Goal: Task Accomplishment & Management: Complete application form

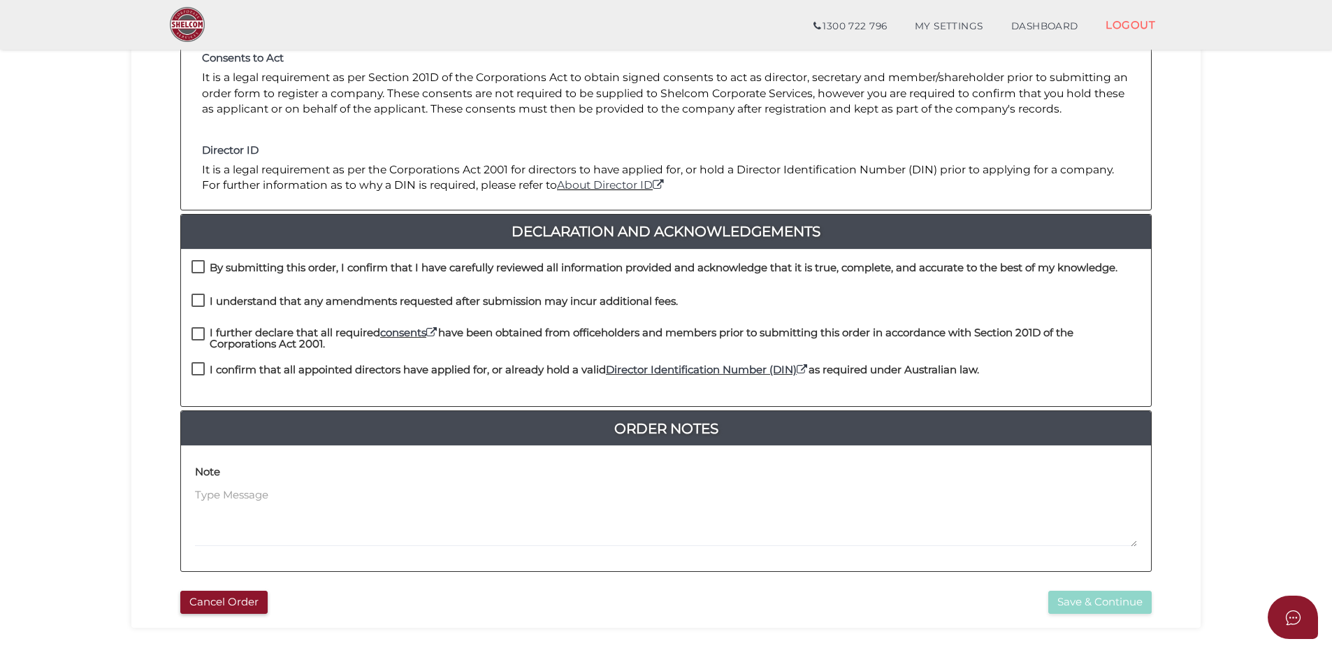
scroll to position [210, 0]
click at [198, 268] on label "By submitting this order, I confirm that I have carefully reviewed all informat…" at bounding box center [654, 269] width 926 height 17
checkbox input "true"
click at [201, 302] on label "I understand that any amendments requested after submission may incur additiona…" at bounding box center [434, 303] width 486 height 17
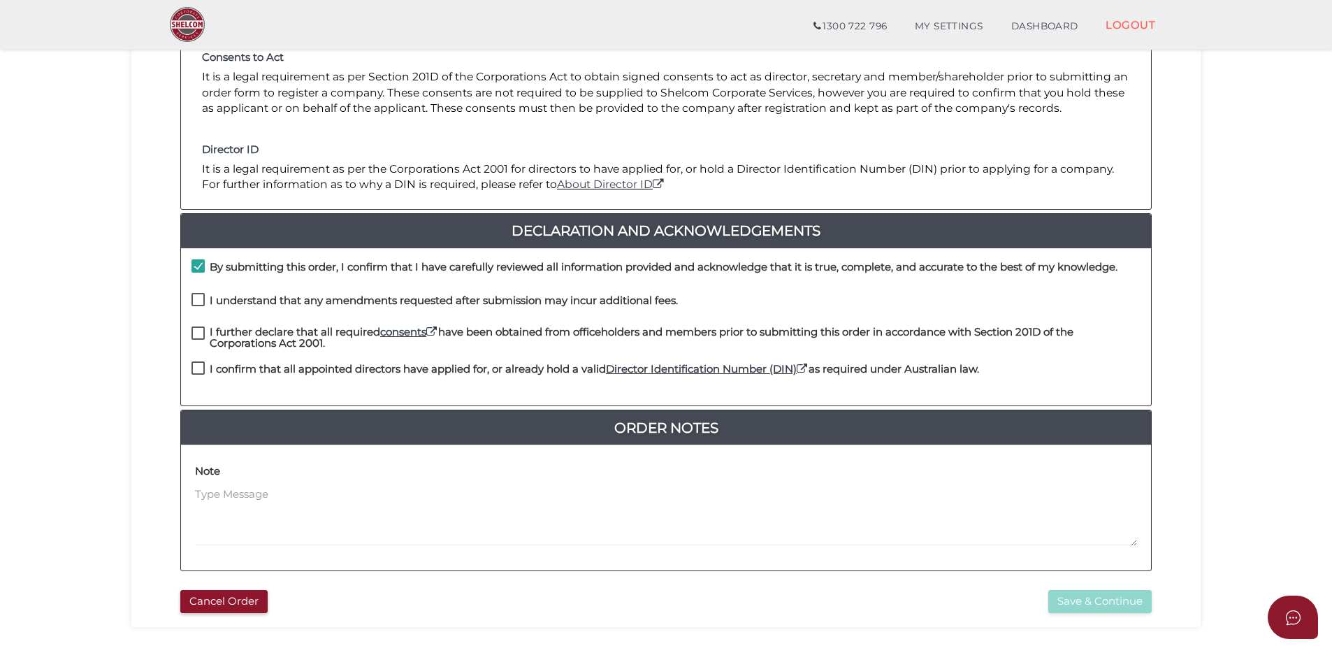
checkbox input "true"
click at [191, 328] on label "I further declare that all required consents have been obtained from officehold…" at bounding box center [665, 334] width 949 height 17
checkbox input "true"
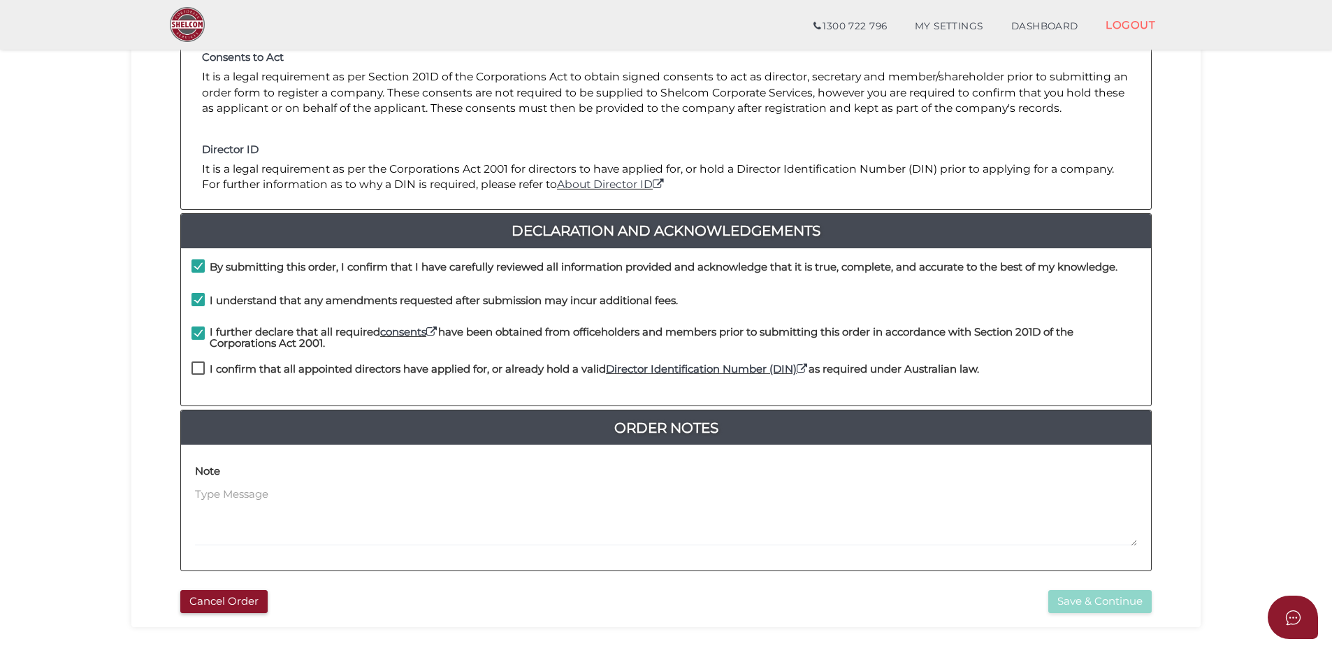
click at [194, 363] on label "I confirm that all appointed directors have applied for, or already hold a vali…" at bounding box center [584, 371] width 787 height 17
checkbox input "true"
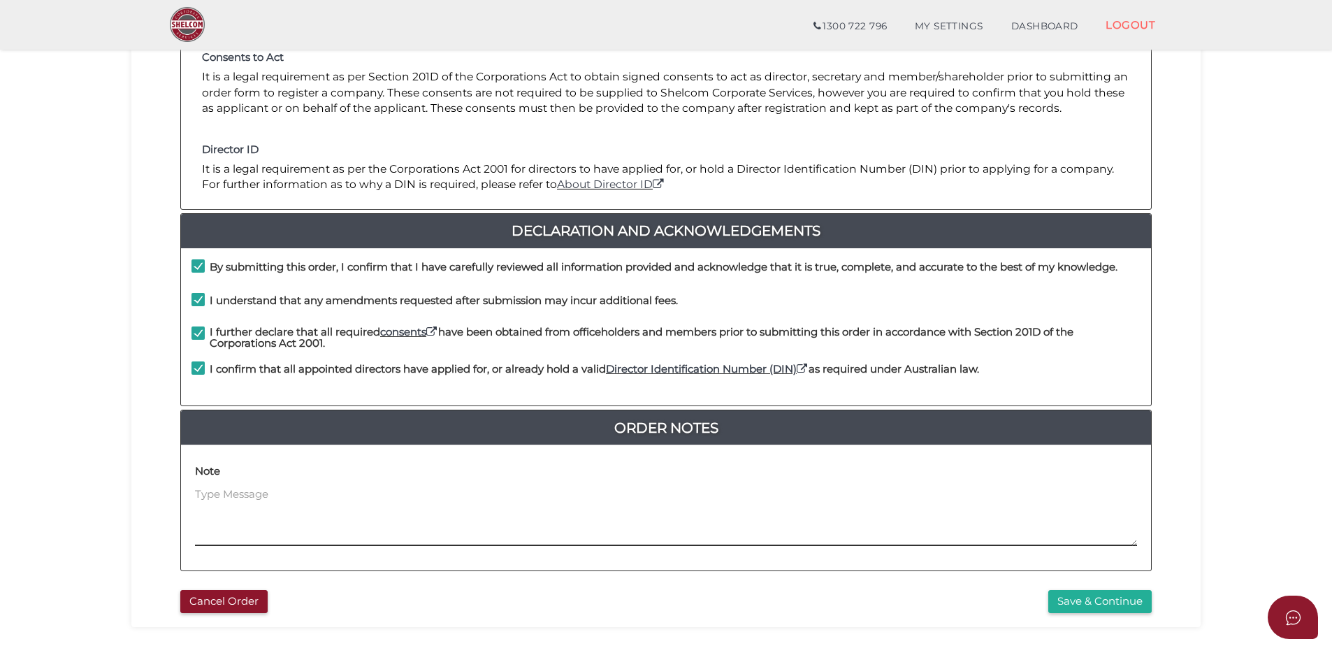
click at [224, 500] on textarea at bounding box center [666, 516] width 942 height 60
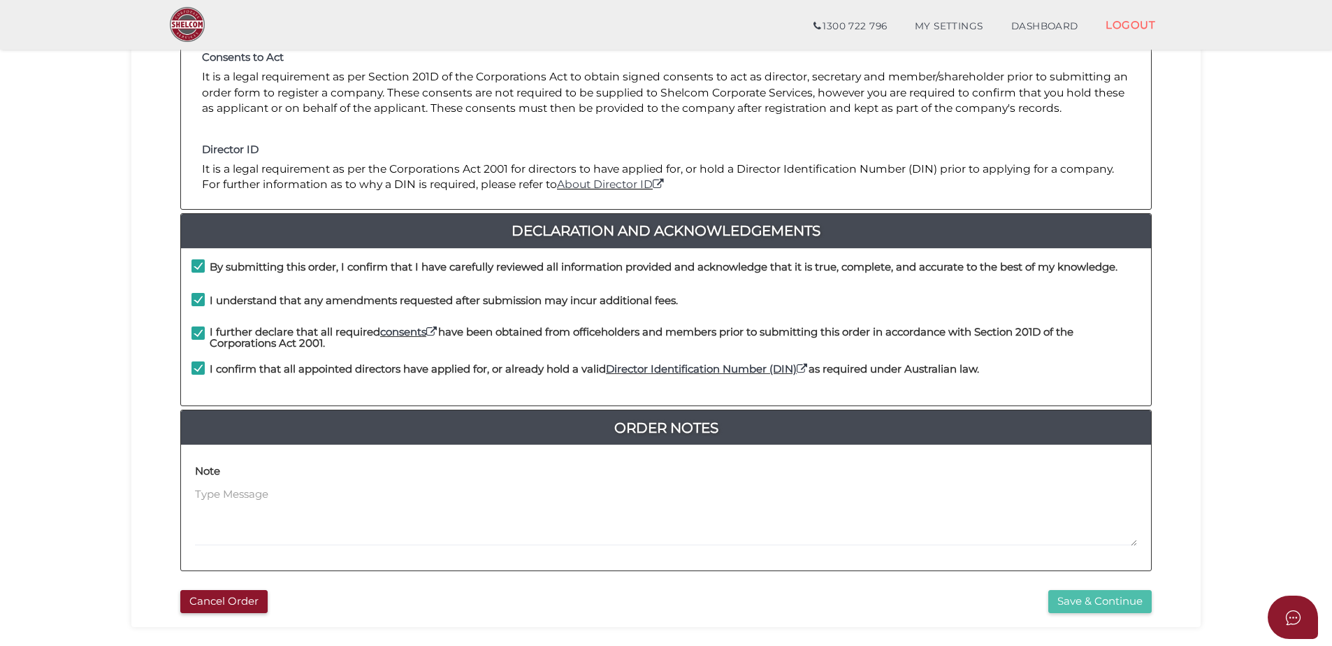
click at [1081, 594] on button "Save & Continue" at bounding box center [1099, 601] width 103 height 23
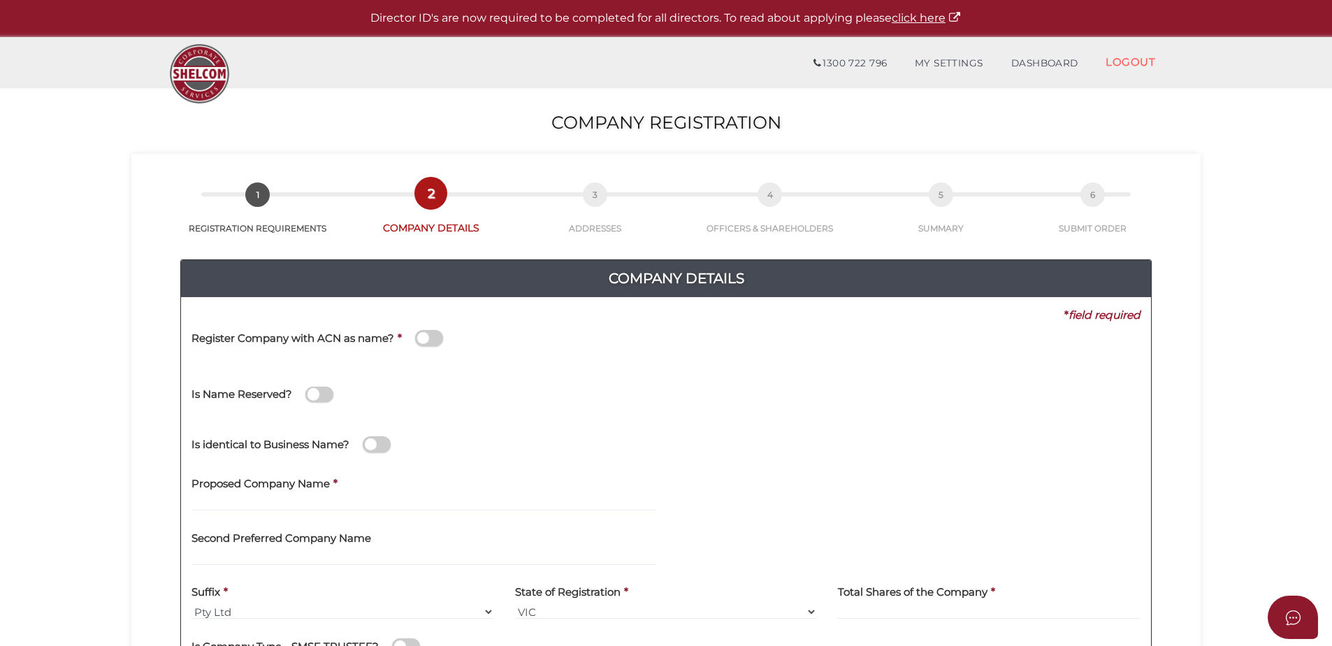
click at [439, 335] on span at bounding box center [429, 338] width 28 height 16
click at [0, 0] on input "checkbox" at bounding box center [0, 0] width 0 height 0
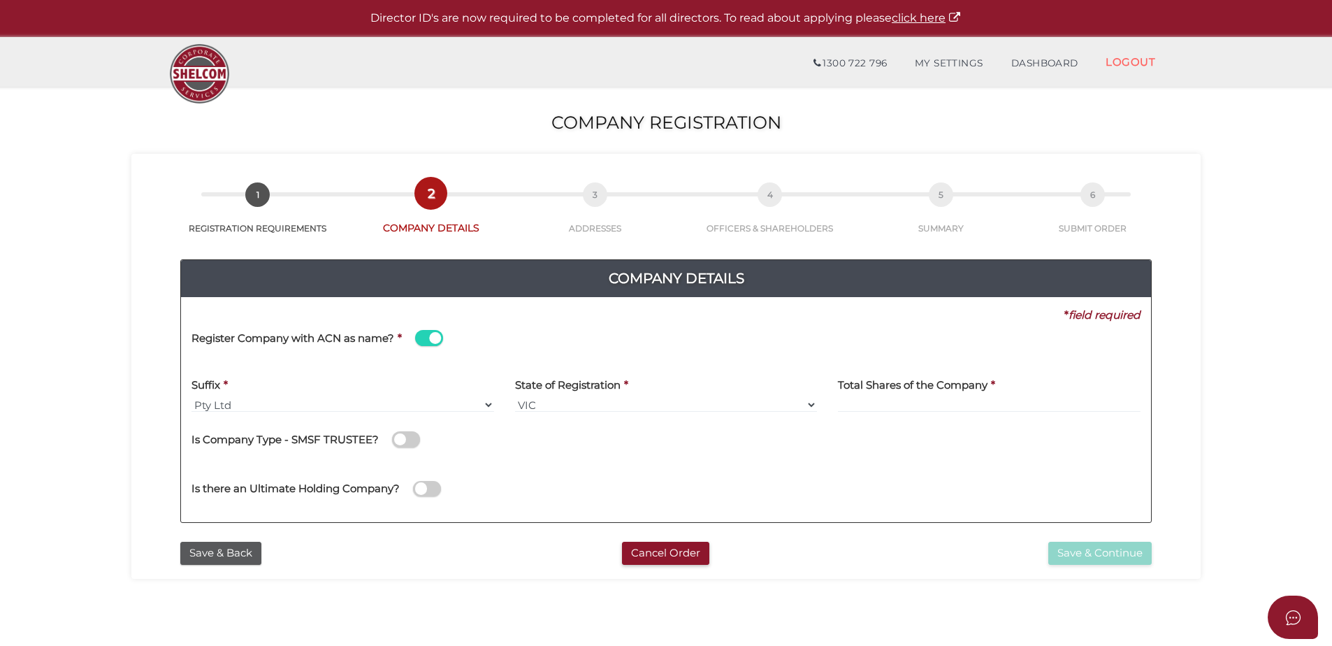
click at [437, 337] on span at bounding box center [429, 338] width 28 height 16
click at [0, 0] on input "checkbox" at bounding box center [0, 0] width 0 height 0
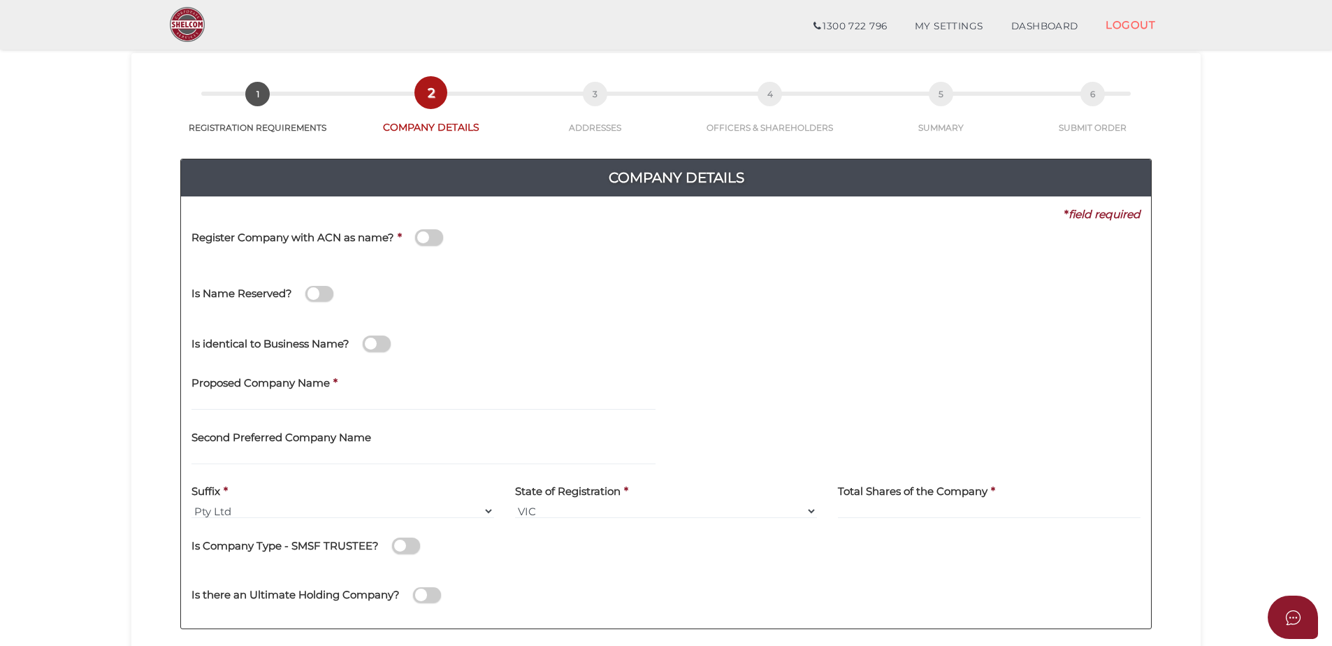
scroll to position [140, 0]
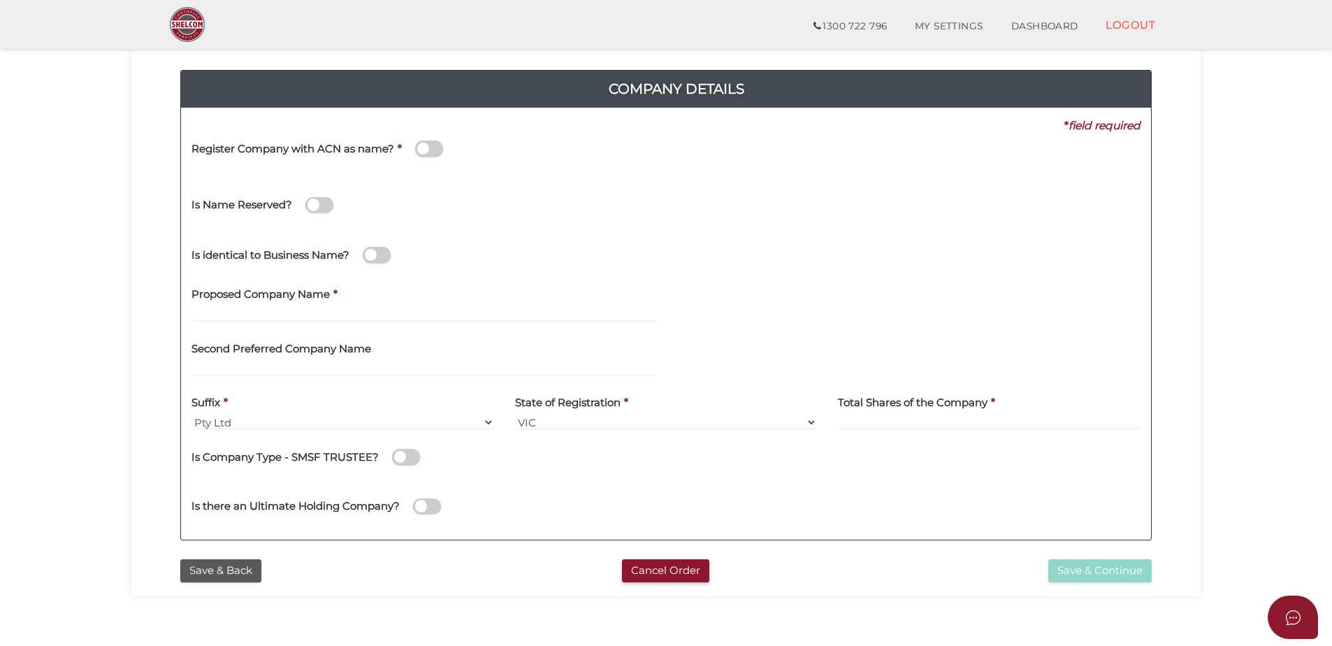
click at [386, 259] on span at bounding box center [377, 255] width 28 height 16
click at [0, 0] on input "checkbox" at bounding box center [0, 0] width 0 height 0
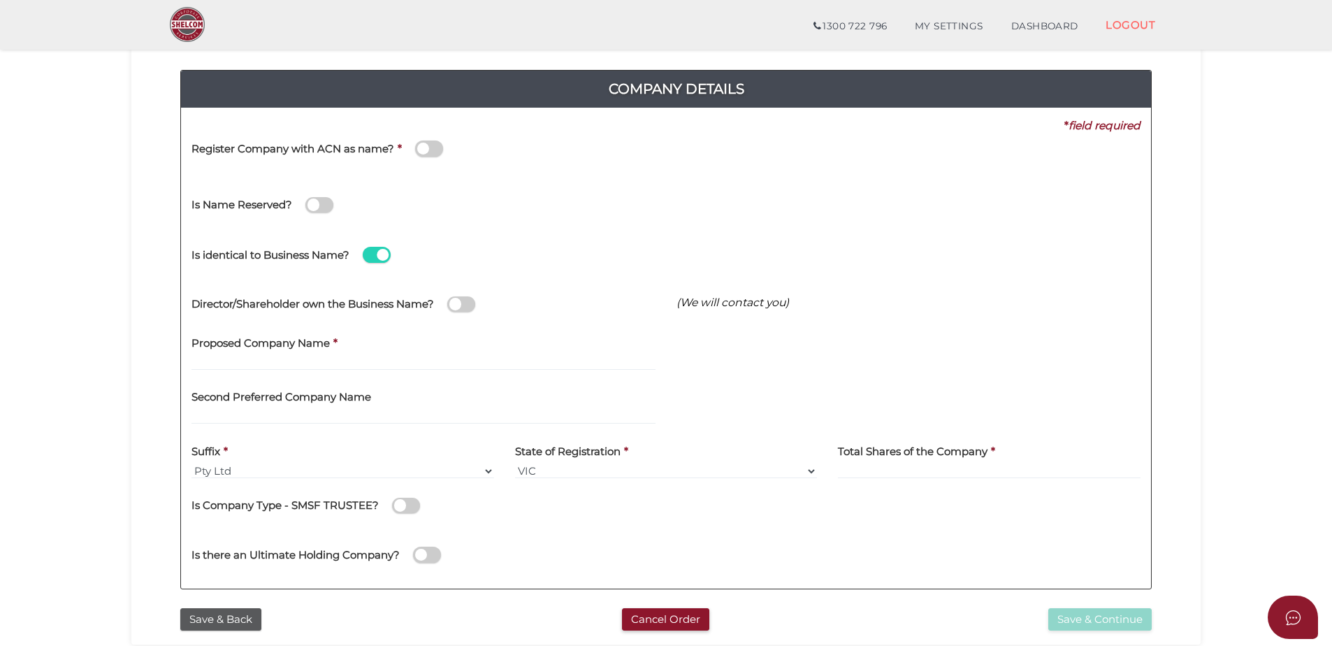
click at [386, 259] on span at bounding box center [377, 255] width 28 height 16
click at [0, 0] on input "checkbox" at bounding box center [0, 0] width 0 height 0
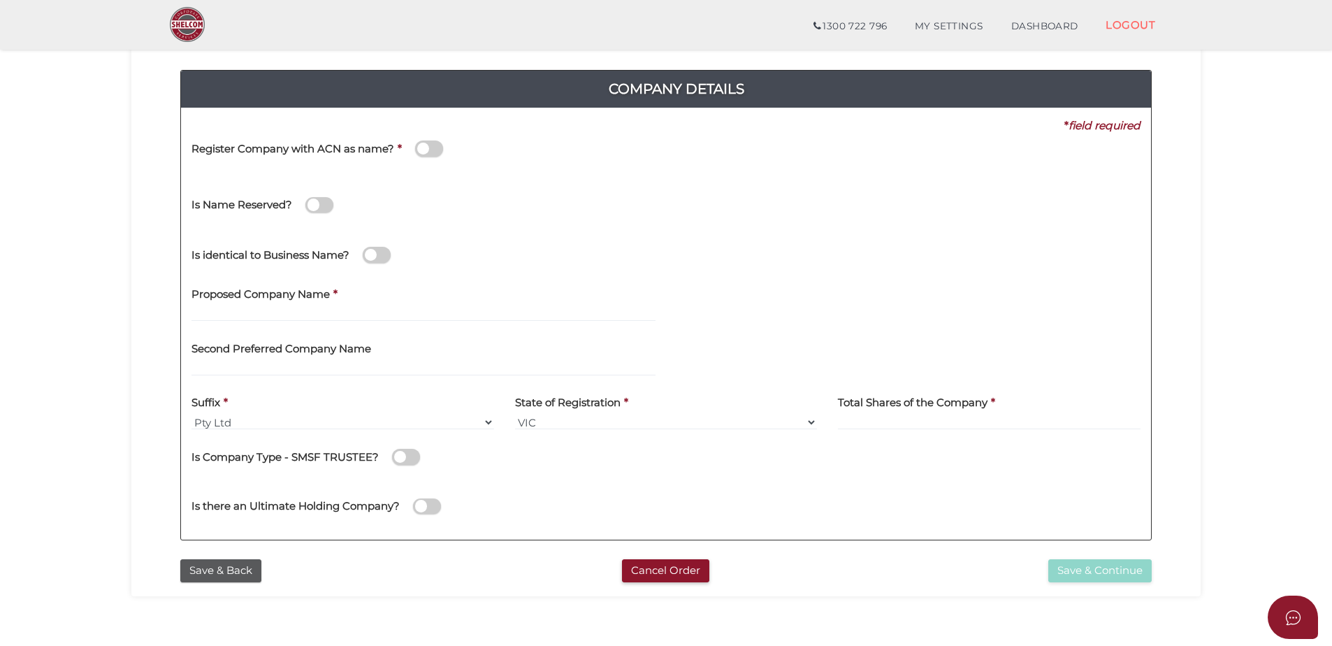
click at [328, 203] on span at bounding box center [319, 205] width 28 height 16
click at [0, 0] on input "checkbox" at bounding box center [0, 0] width 0 height 0
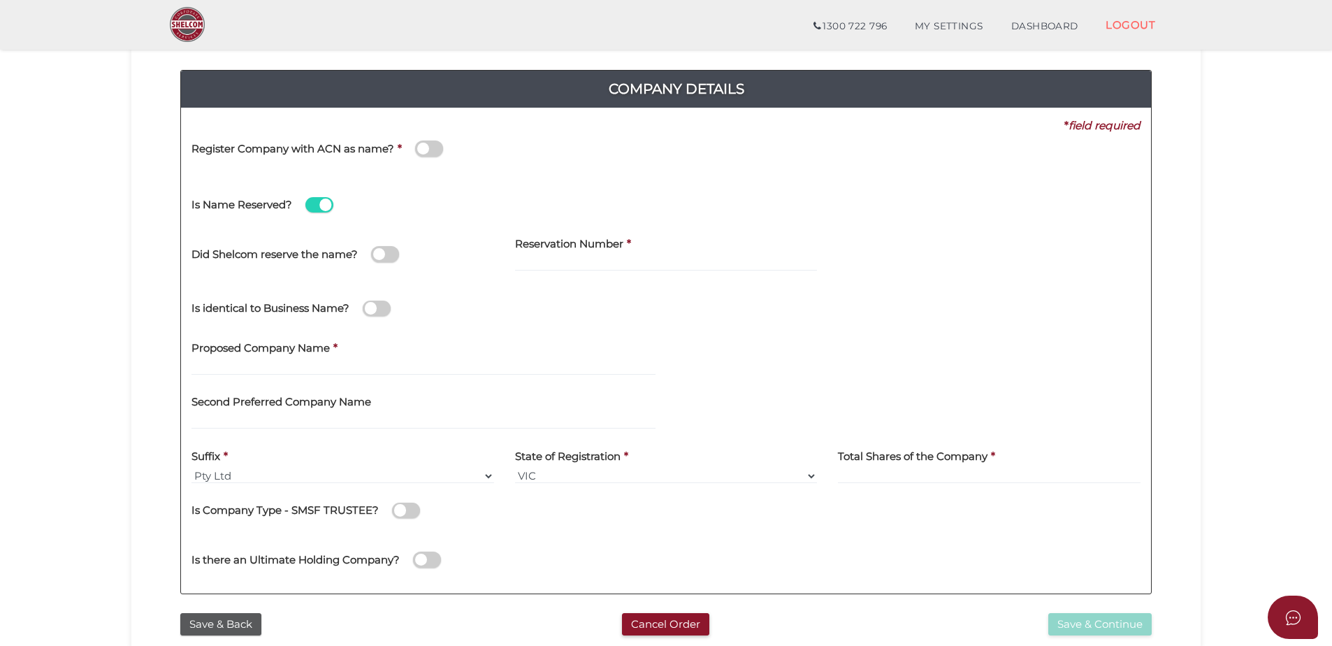
click at [328, 203] on span at bounding box center [319, 205] width 28 height 16
click at [0, 0] on input "checkbox" at bounding box center [0, 0] width 0 height 0
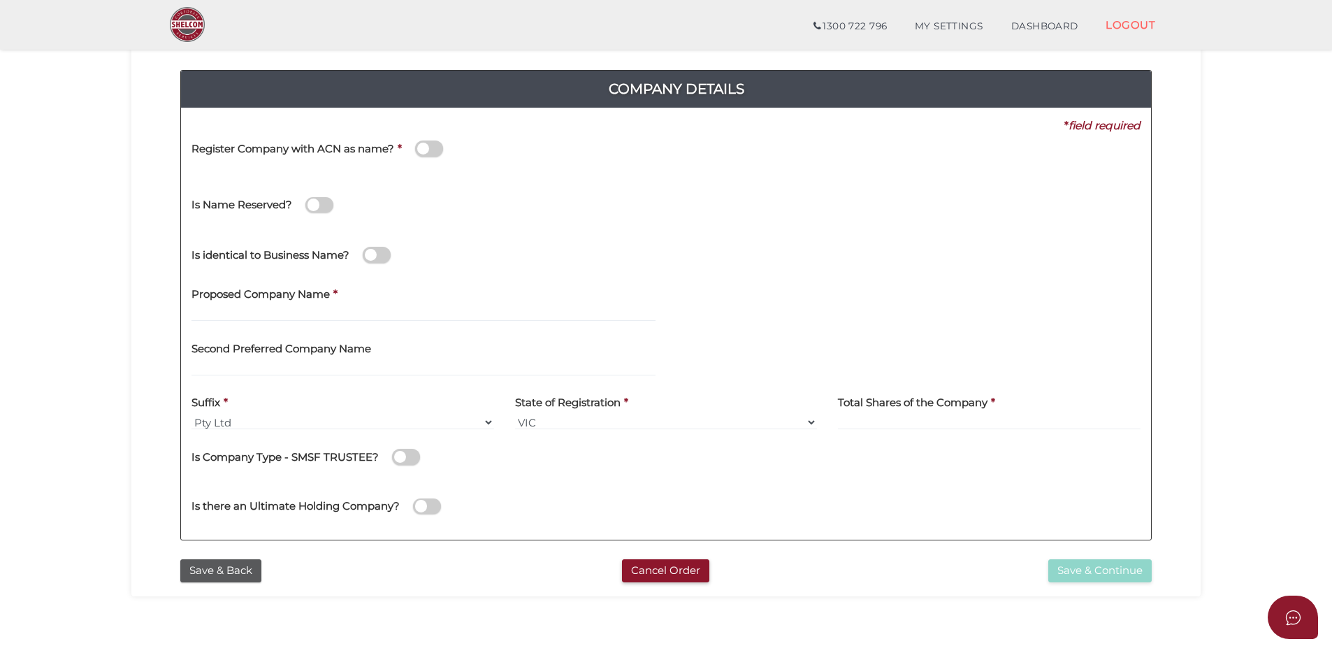
click at [323, 305] on label "Proposed Company Name" at bounding box center [260, 292] width 138 height 29
drag, startPoint x: 316, startPoint y: 314, endPoint x: 311, endPoint y: 320, distance: 7.4
click at [316, 315] on input "text" at bounding box center [423, 313] width 464 height 15
drag, startPoint x: 349, startPoint y: 312, endPoint x: 307, endPoint y: 312, distance: 41.2
click at [307, 312] on input "LINMAX CAPITAL AUSTRALIA" at bounding box center [423, 313] width 464 height 15
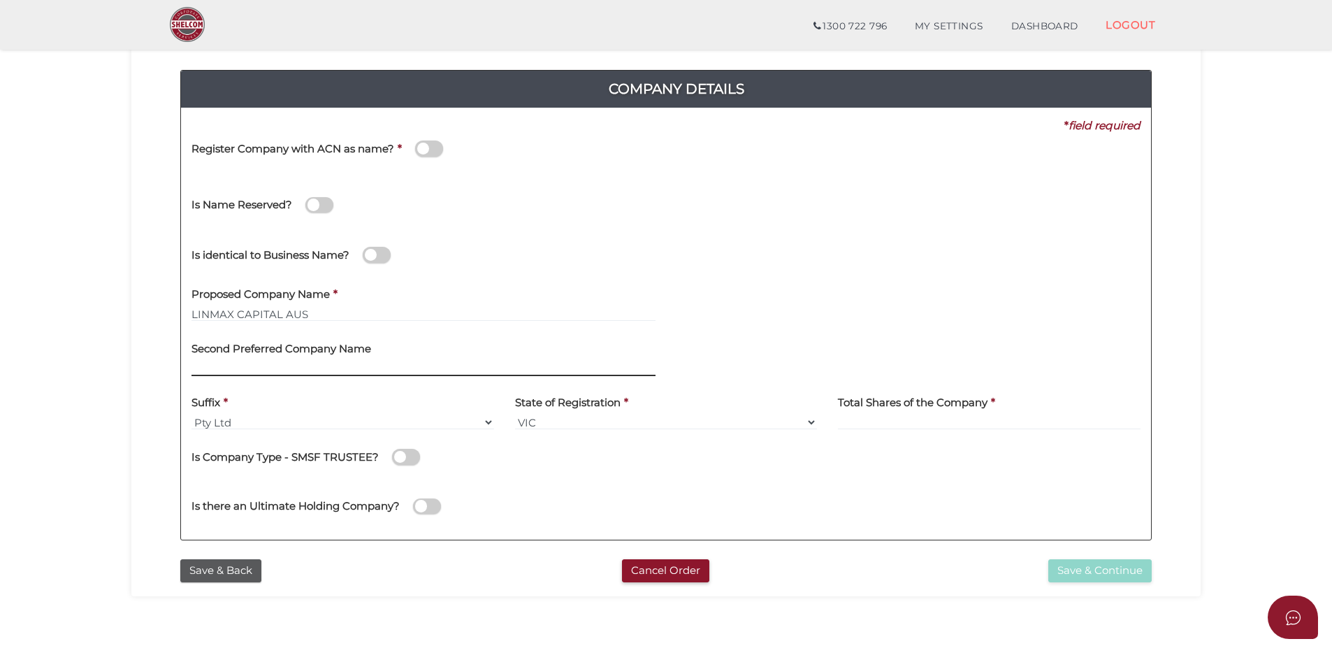
click at [307, 362] on input "text" at bounding box center [423, 368] width 464 height 15
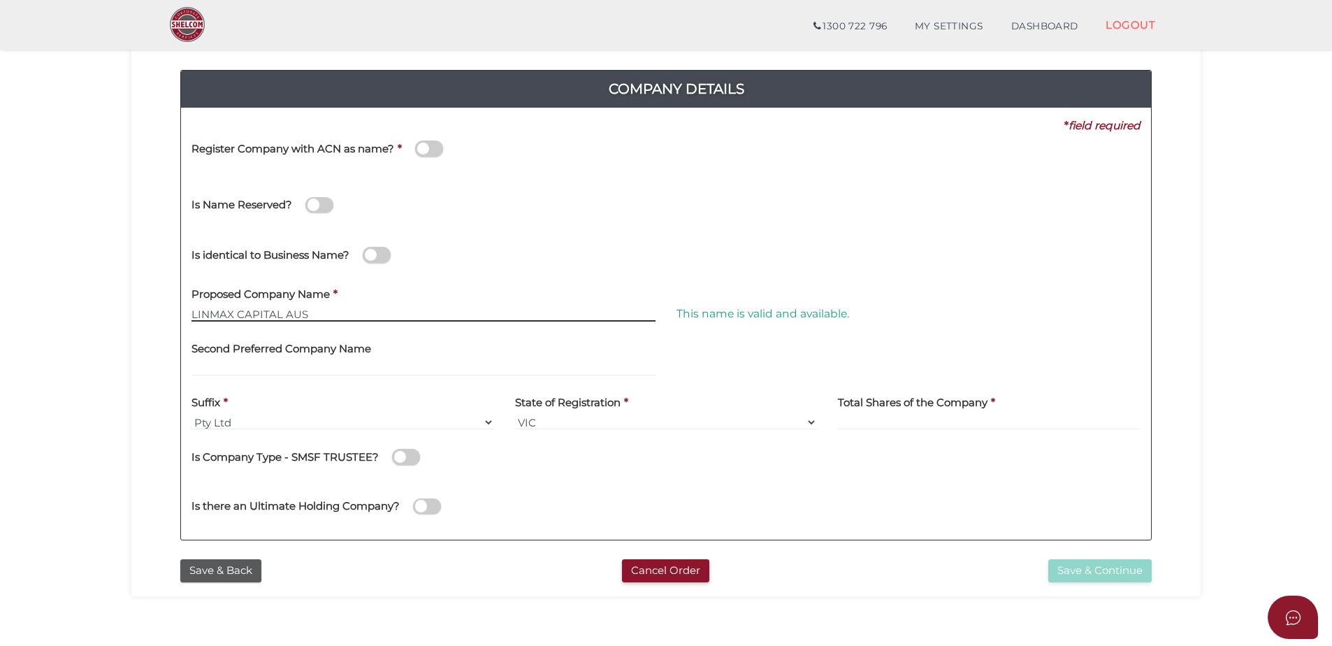
drag, startPoint x: 305, startPoint y: 312, endPoint x: 279, endPoint y: 314, distance: 26.6
click at [279, 314] on input "LINMAX CAPITAL AUS" at bounding box center [423, 313] width 464 height 15
type input "LINMAX CAPITAL"
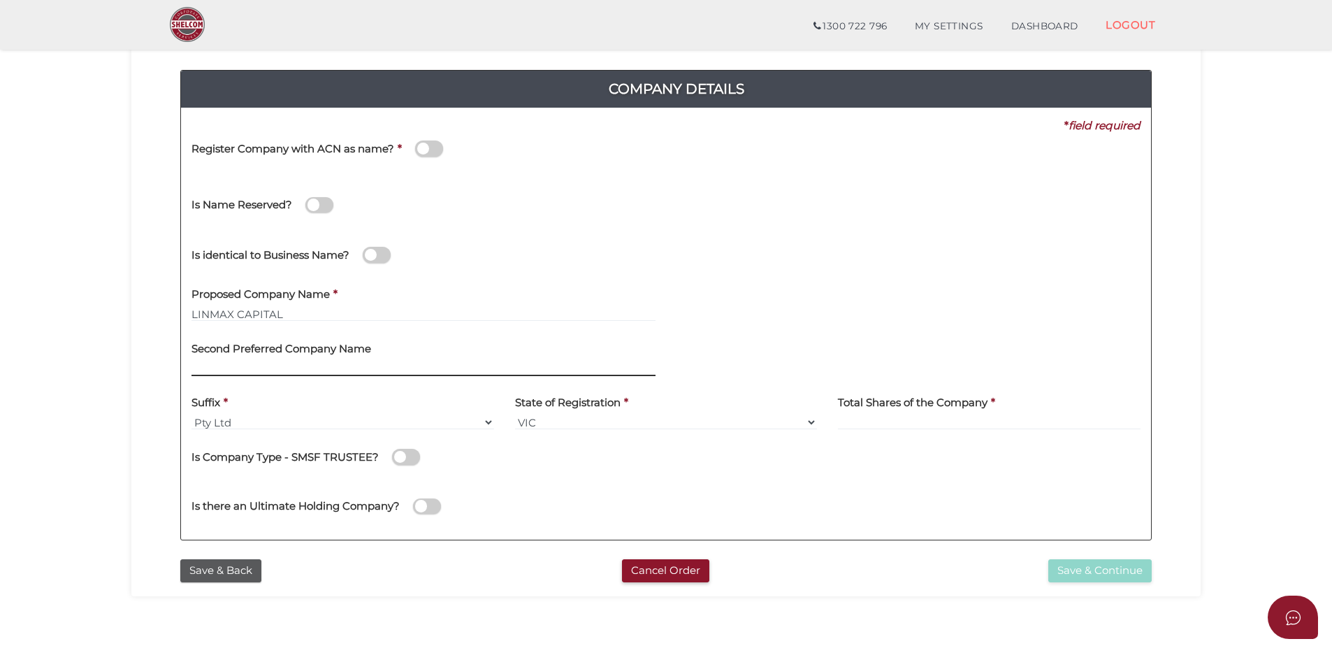
click at [377, 370] on input "text" at bounding box center [423, 368] width 464 height 15
click at [299, 361] on input "text" at bounding box center [423, 368] width 464 height 15
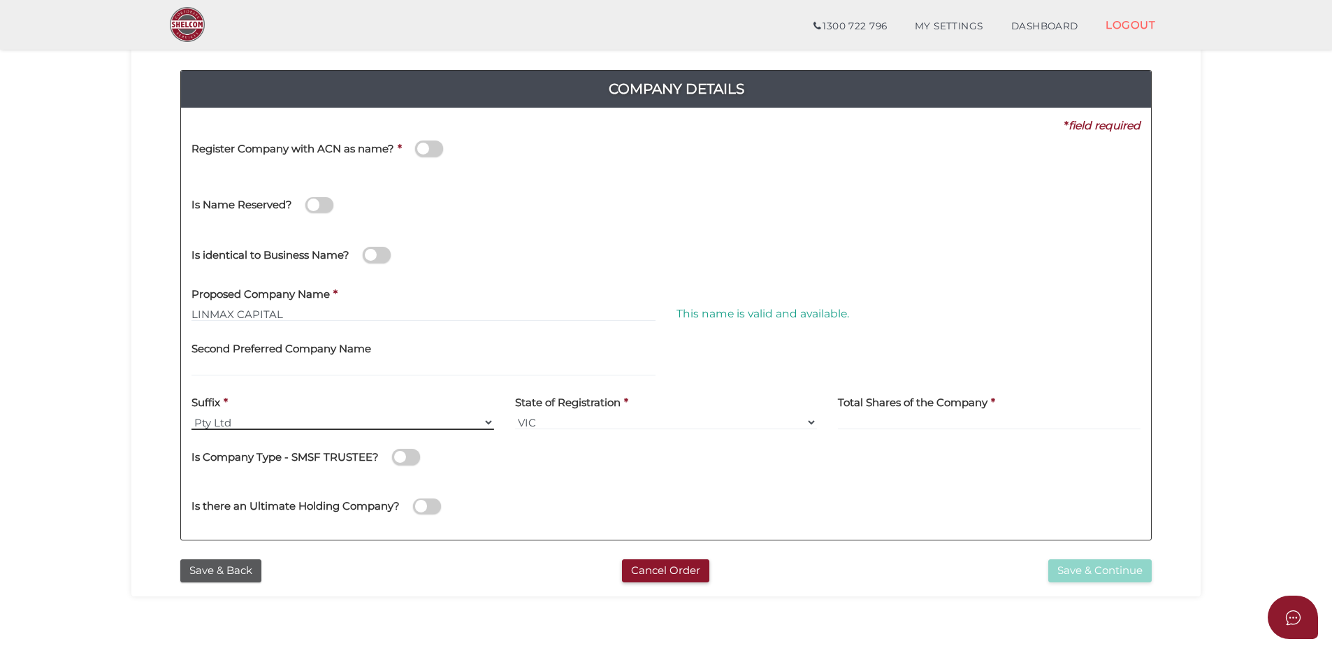
click at [270, 423] on select "Pty Ltd Pty Ltd Pty. Ltd. Pty Limited Proprietary Limited Proprietary Ltd" at bounding box center [342, 421] width 303 height 15
click at [266, 423] on select "Pty Ltd Pty Ltd Pty. Ltd. Pty Limited Proprietary Limited Proprietary Ltd" at bounding box center [342, 421] width 303 height 15
click at [906, 424] on input at bounding box center [989, 421] width 303 height 15
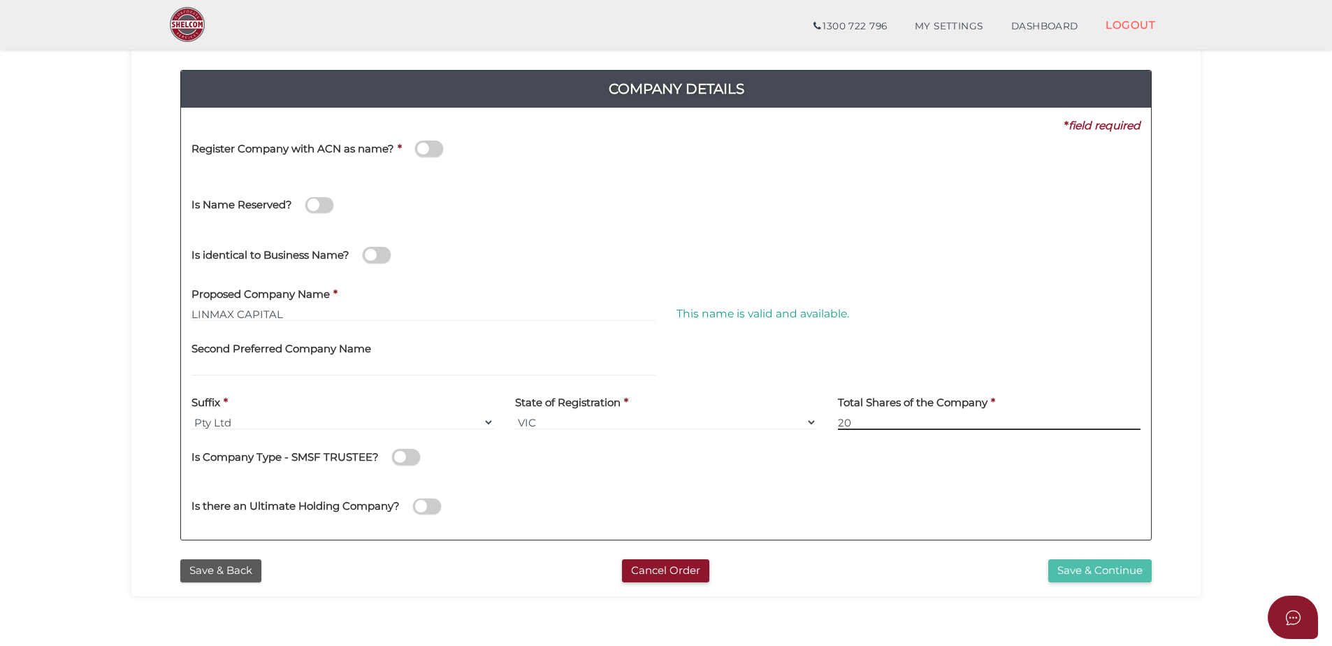
type input "20"
click at [1085, 568] on button "Save & Continue" at bounding box center [1099, 570] width 103 height 23
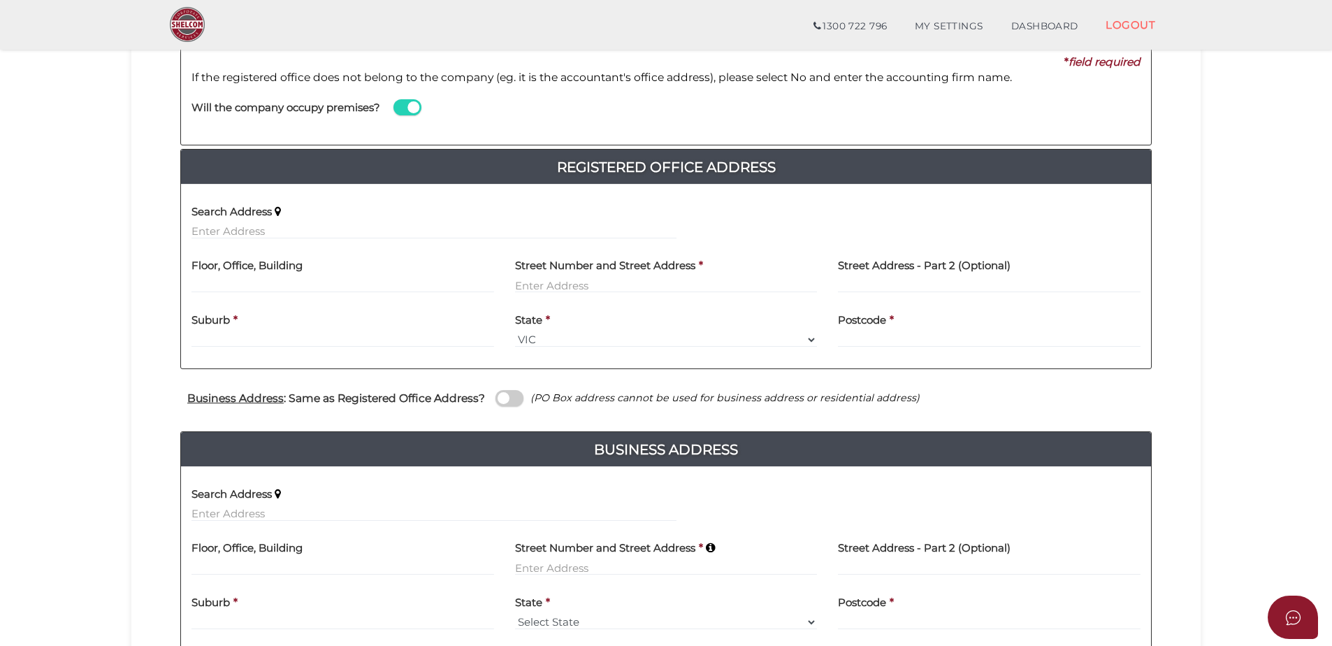
scroll to position [210, 0]
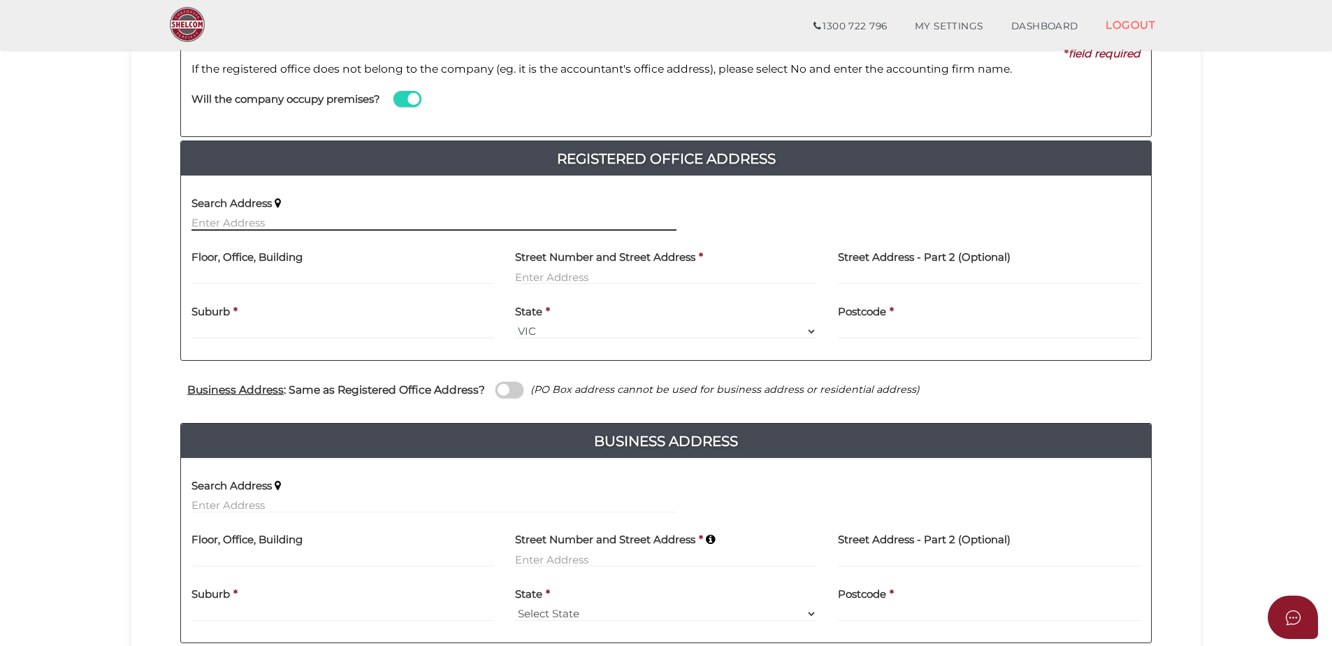
click at [240, 215] on input "text" at bounding box center [433, 222] width 485 height 15
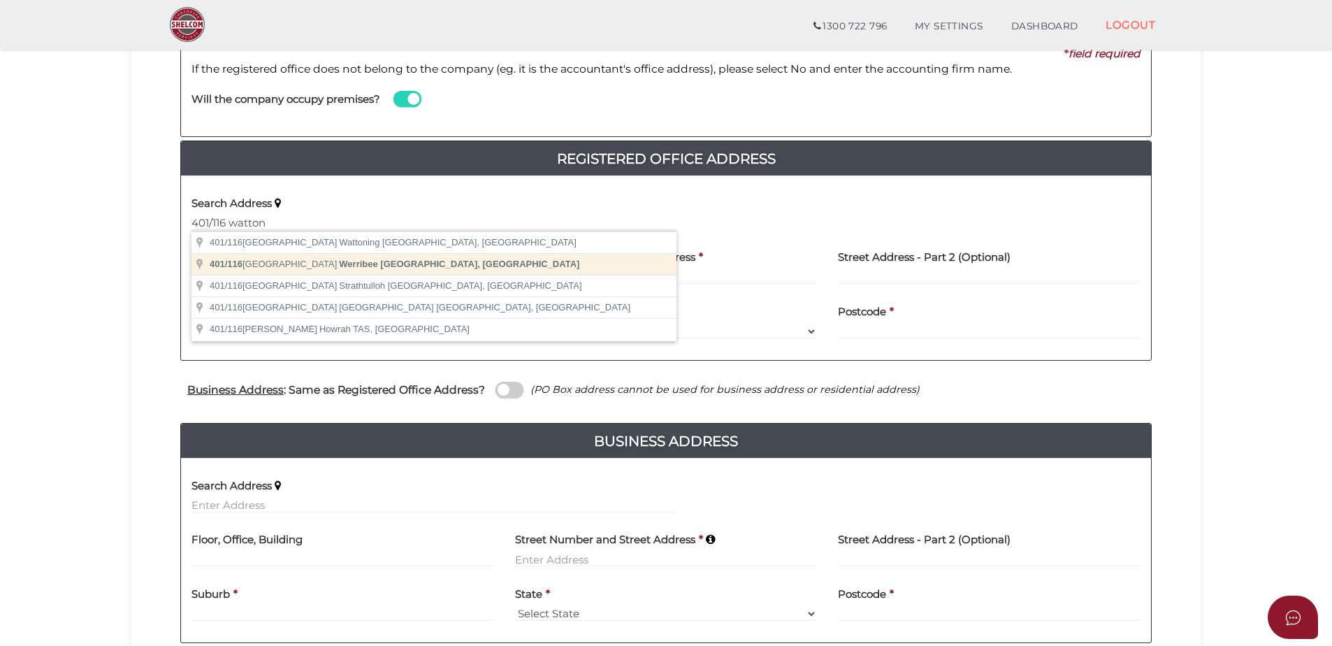
type input "401/116 Watton Street, Werribee VIC, Australia"
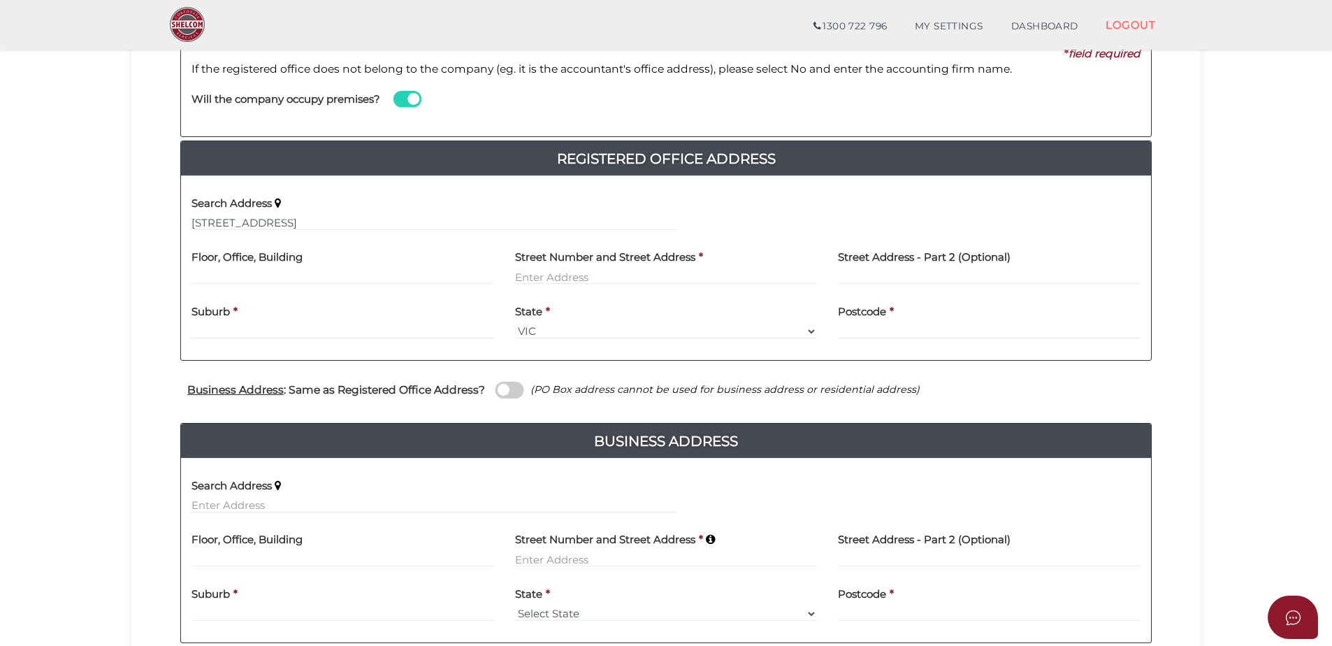
type input "401"
type input "116 Watton Street"
type input "Werribee"
select select "VIC"
type input "3030"
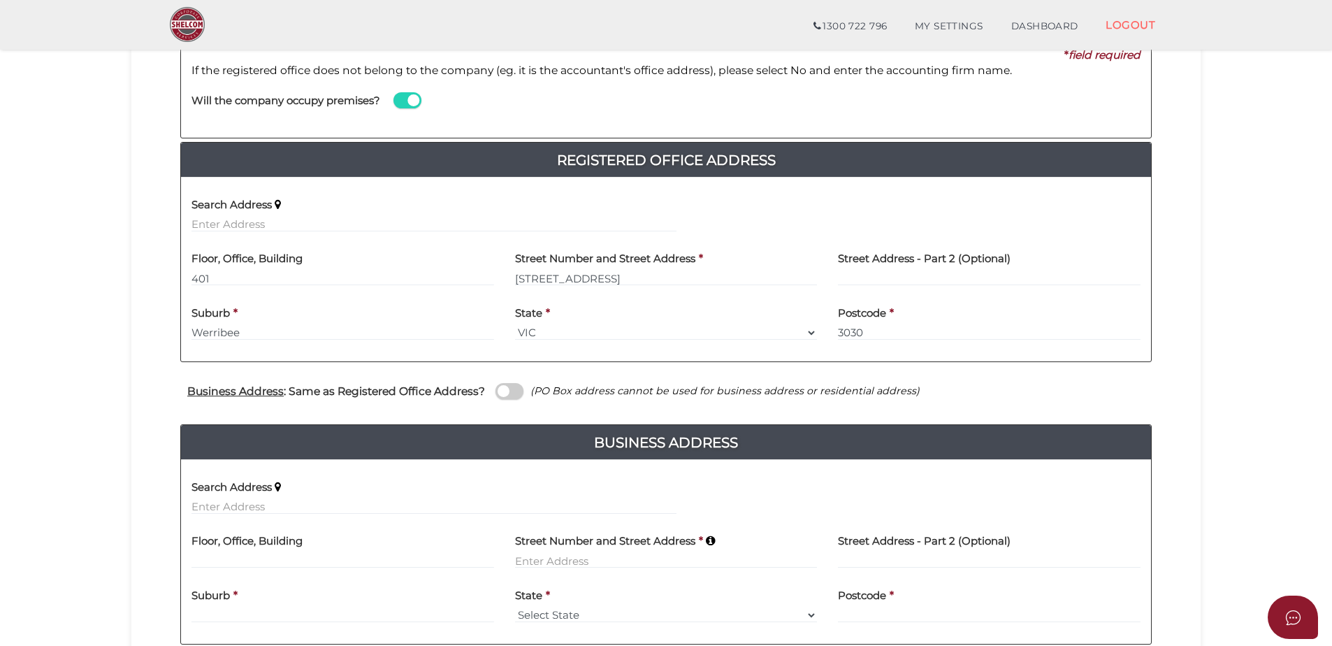
scroll to position [303, 0]
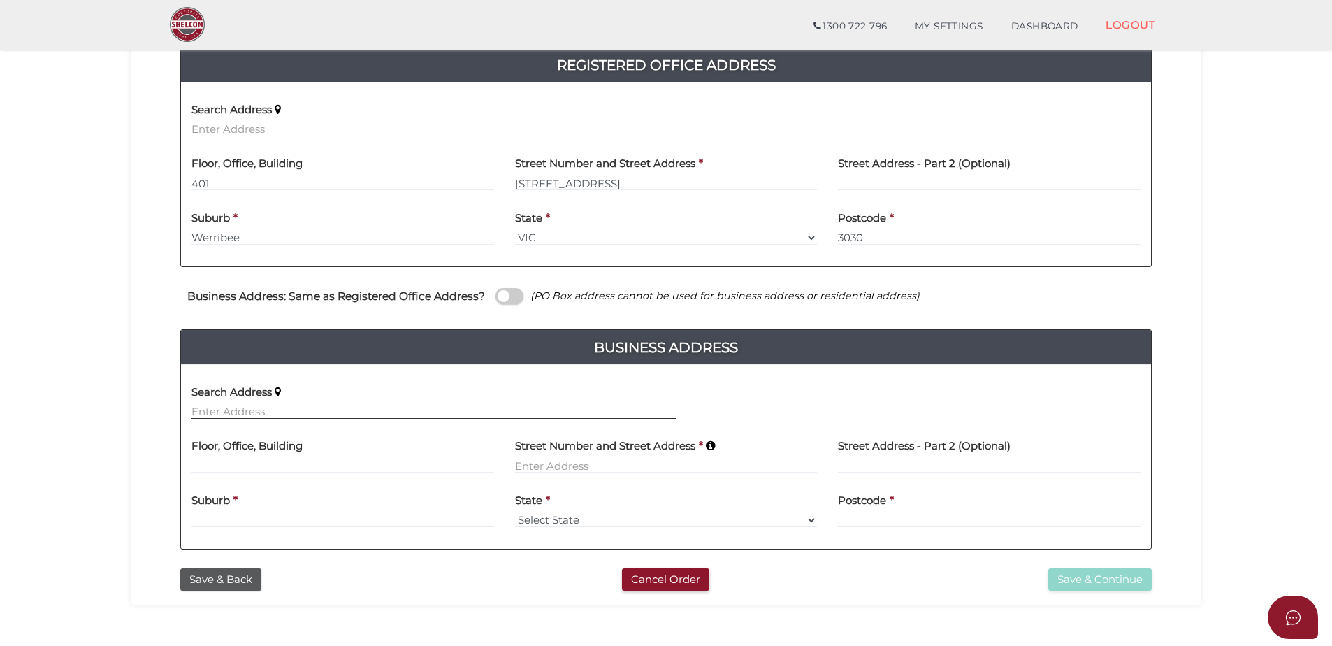
click at [291, 405] on input "text" at bounding box center [433, 411] width 485 height 15
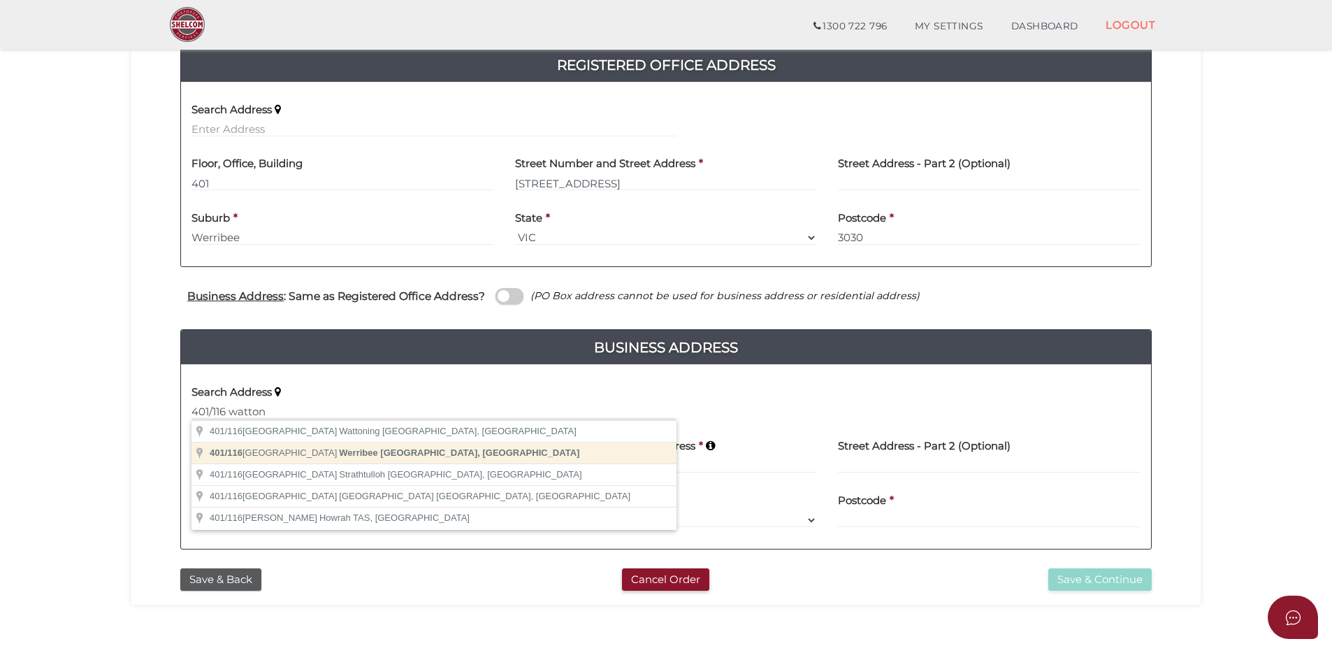
type input "401/116 Watton Street, Werribee VIC, Australia"
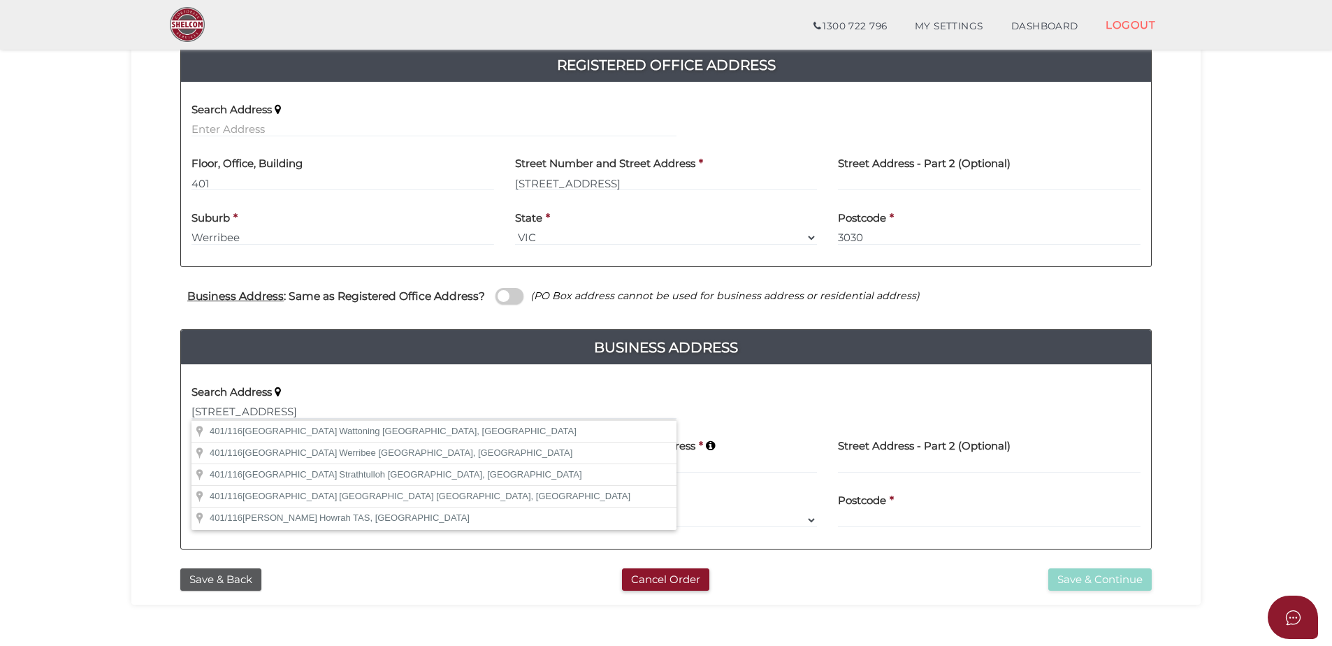
type input "401"
type input "116 Watton Street"
type input "Werribee"
select select "VIC"
type input "3030"
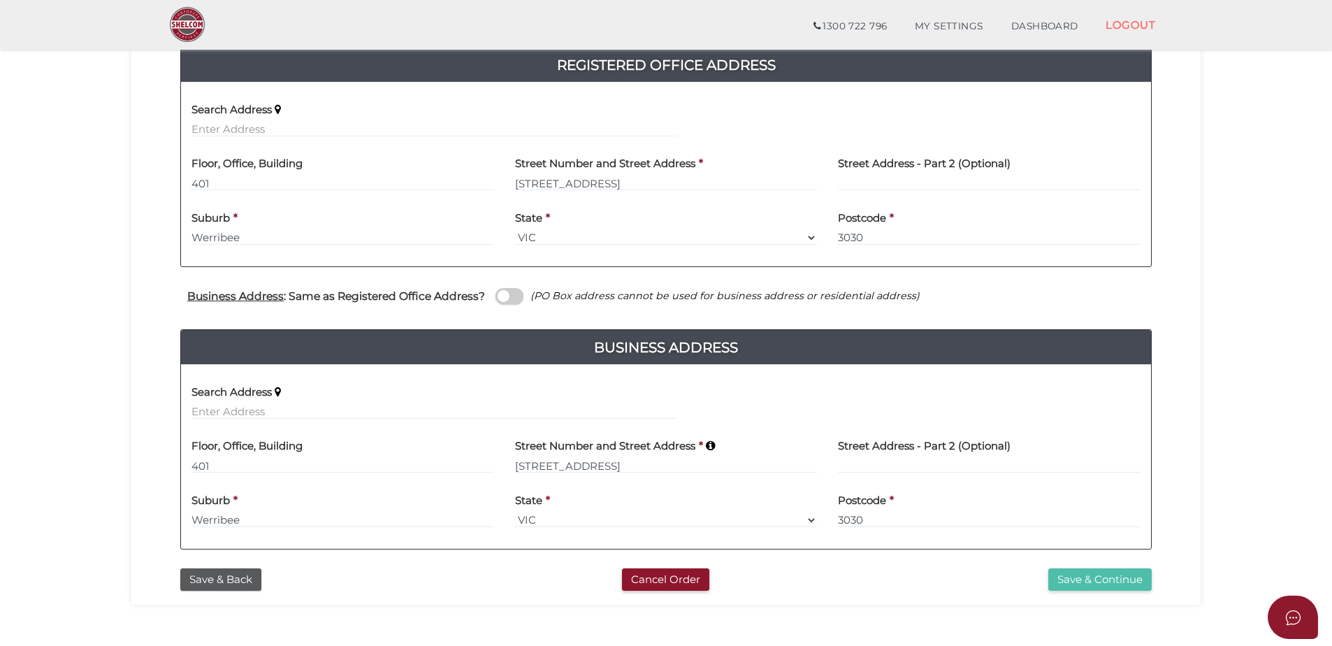
click at [1126, 580] on button "Save & Continue" at bounding box center [1099, 579] width 103 height 23
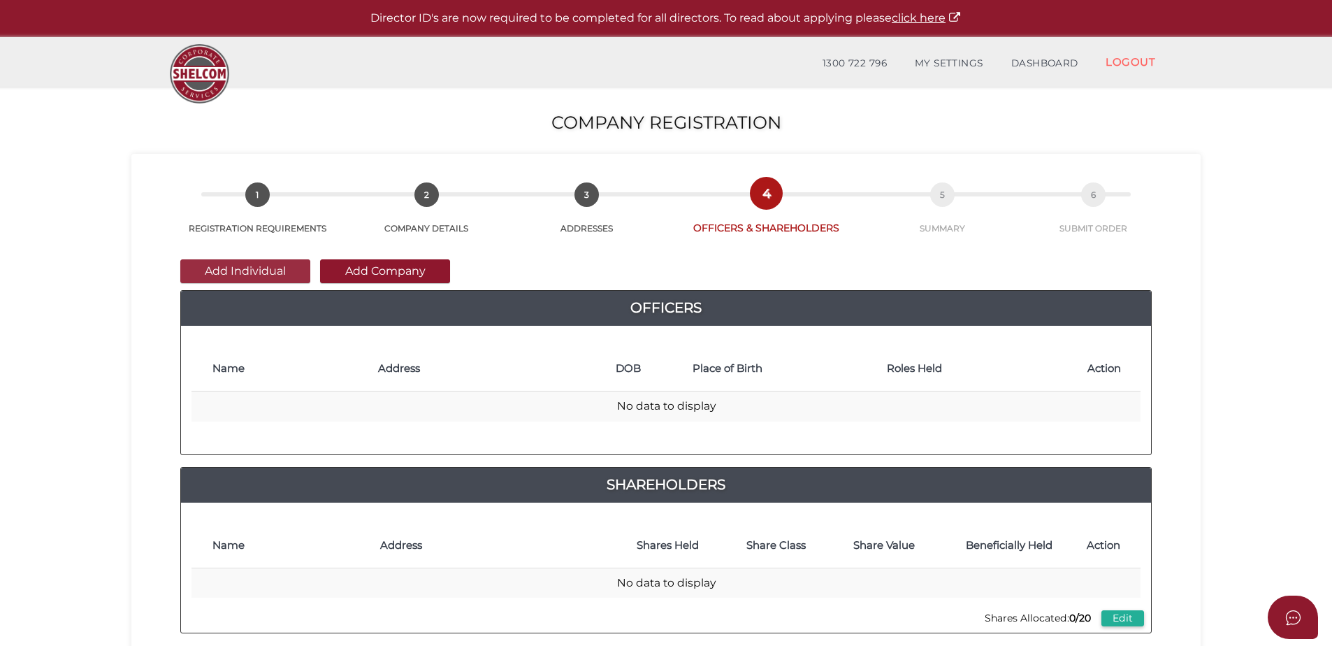
click at [278, 275] on button "Add Individual" at bounding box center [245, 271] width 130 height 24
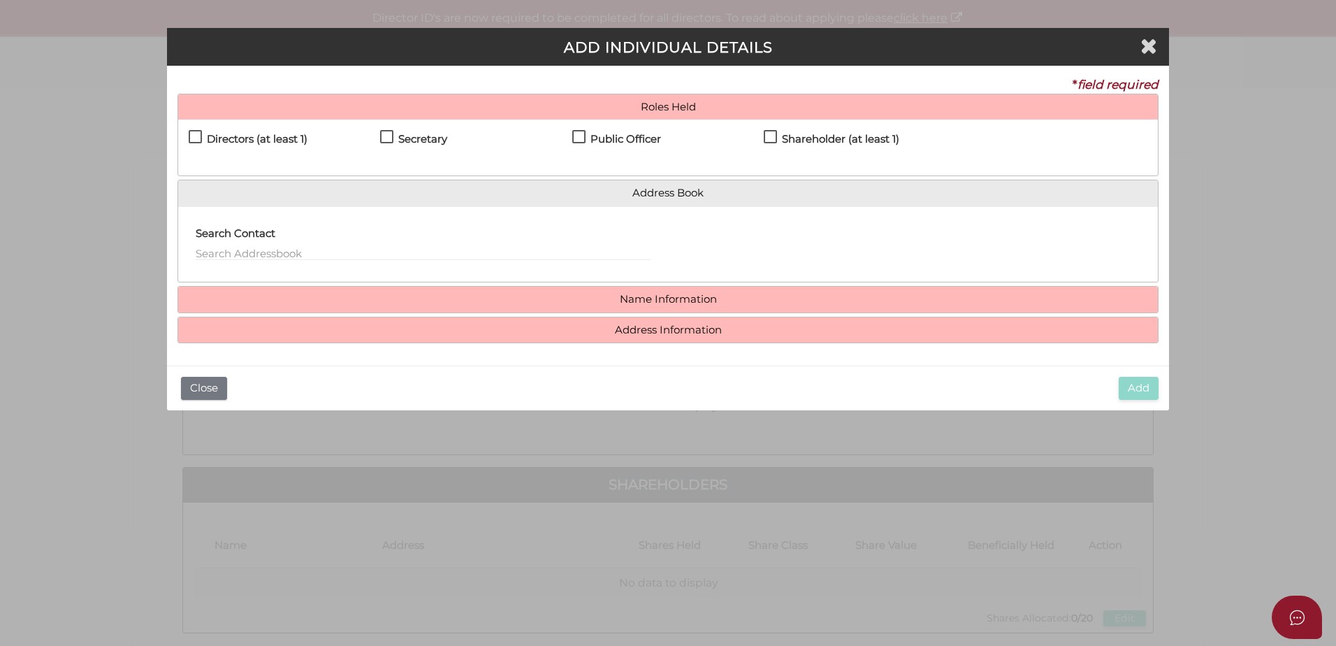
click at [191, 133] on label "Directors (at least 1)" at bounding box center [248, 141] width 119 height 17
checkbox input "true"
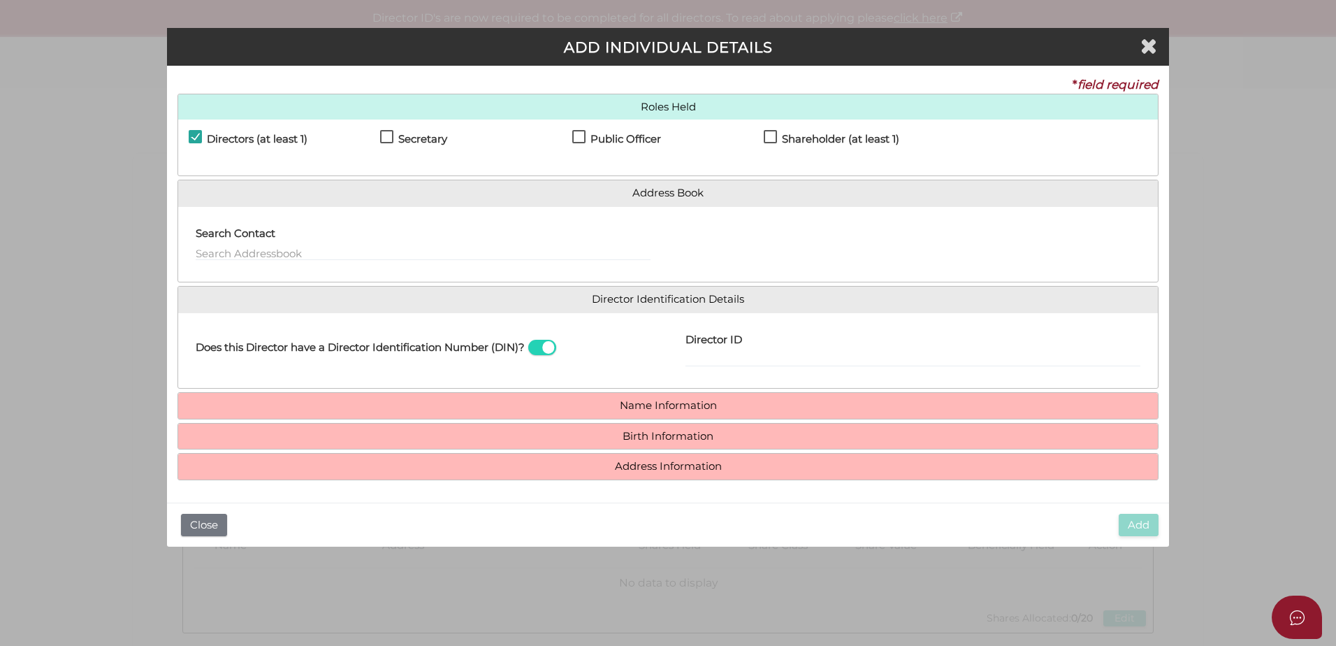
click at [384, 136] on label "Secretary" at bounding box center [413, 141] width 67 height 17
checkbox input "true"
click at [572, 133] on label "Public Officer" at bounding box center [616, 141] width 89 height 17
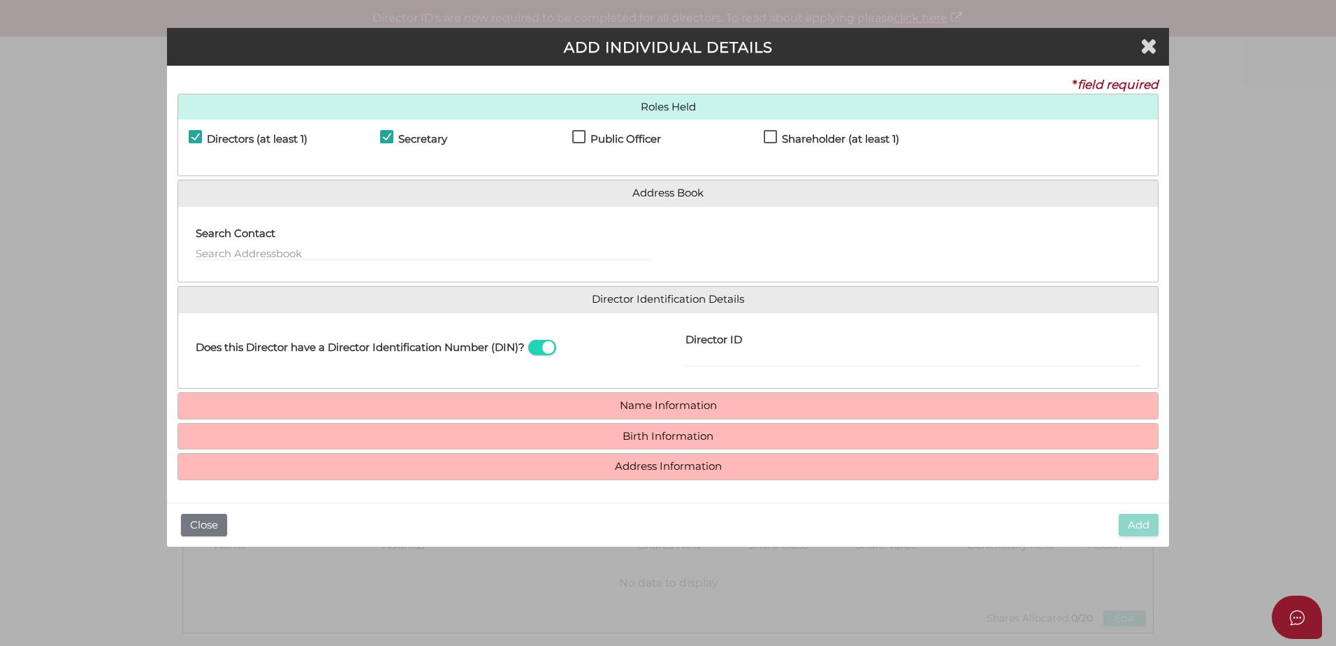
checkbox input "true"
click at [765, 134] on label "Shareholder (at least 1)" at bounding box center [832, 141] width 136 height 17
checkbox input "true"
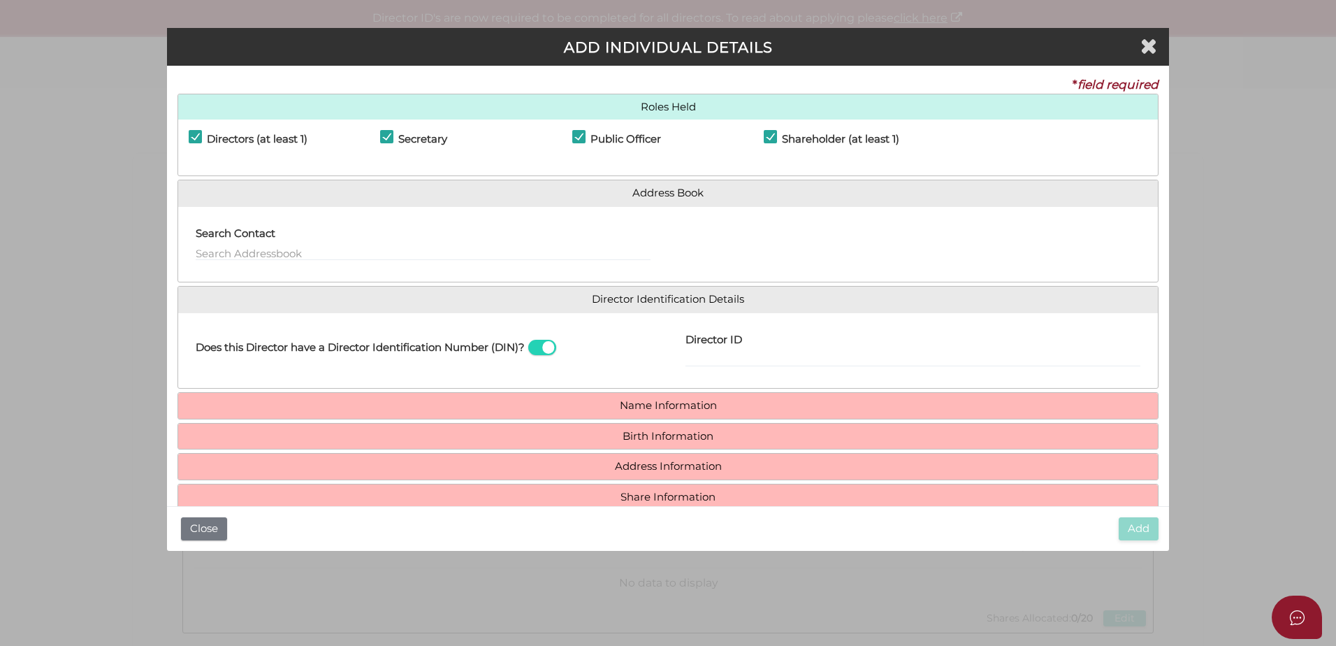
click at [726, 349] on label "Director ID" at bounding box center [713, 338] width 57 height 29
click at [726, 351] on input "Director ID" at bounding box center [912, 358] width 455 height 15
click at [734, 356] on input "Director ID" at bounding box center [912, 358] width 455 height 15
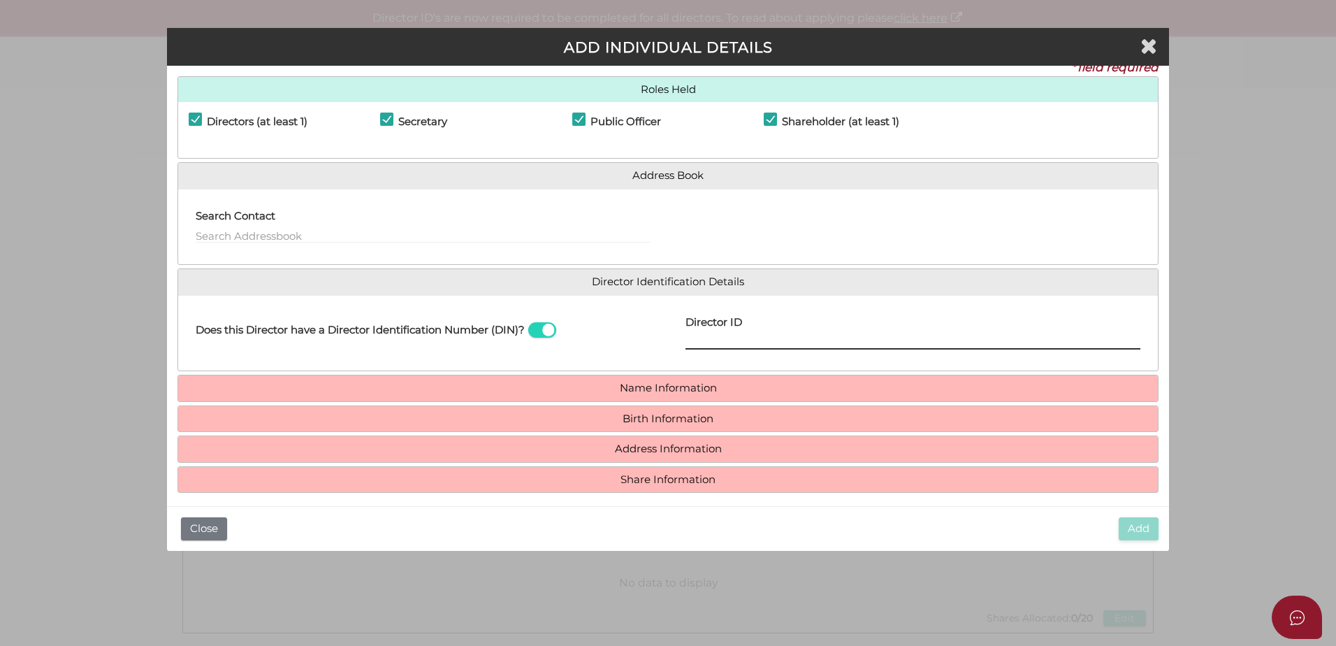
scroll to position [27, 0]
